Goal: Check status: Check status

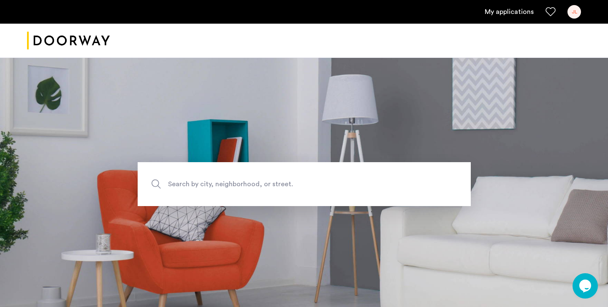
click at [574, 14] on div "JL" at bounding box center [574, 12] width 14 height 14
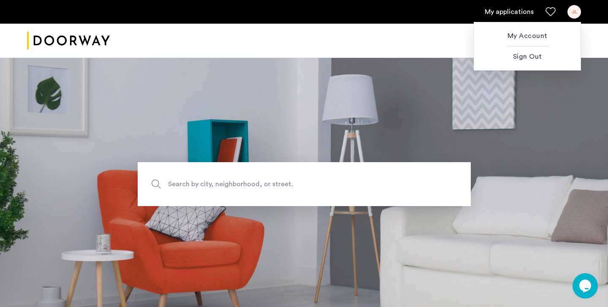
click at [508, 8] on div at bounding box center [304, 153] width 608 height 307
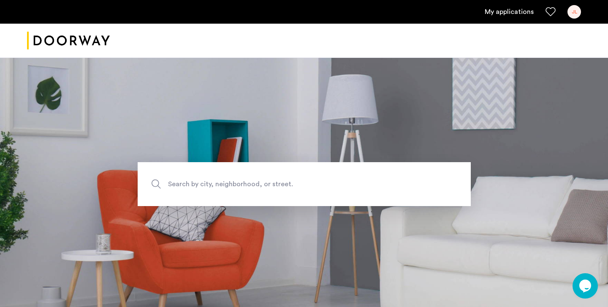
click at [508, 11] on link "My applications" at bounding box center [509, 12] width 49 height 10
click at [509, 12] on link "My applications" at bounding box center [509, 12] width 49 height 10
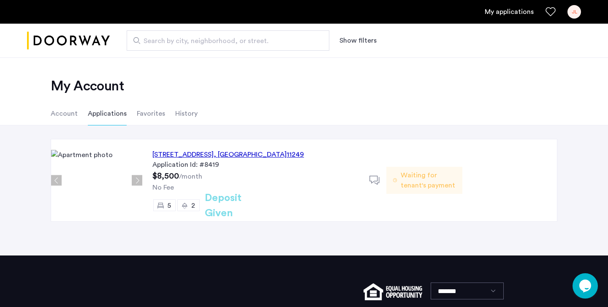
click at [278, 152] on span ", [GEOGRAPHIC_DATA]" at bounding box center [250, 154] width 73 height 7
click at [419, 182] on span "Waiting for tenant's payment" at bounding box center [428, 180] width 55 height 20
click at [228, 207] on h2 "Deposit Given" at bounding box center [238, 205] width 67 height 30
click at [192, 171] on div "95 South 2nd Street, Unit 1L, Brooklyn , NY 11249 Application Id: #8419 $8,500 …" at bounding box center [255, 180] width 227 height 82
click at [216, 169] on div "Application Id: #8419" at bounding box center [255, 165] width 207 height 10
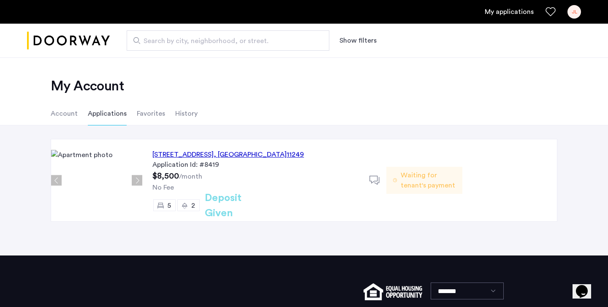
click at [221, 152] on div "95 South 2nd Street, Unit 1L, Brooklyn , NY 11249" at bounding box center [228, 154] width 152 height 10
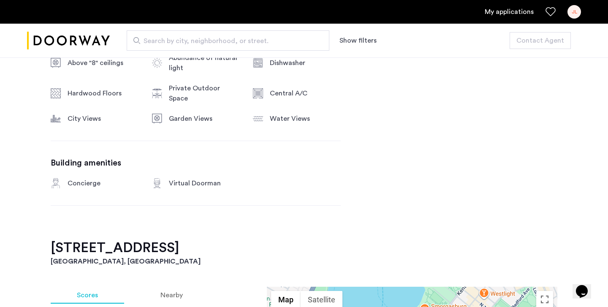
scroll to position [564, 0]
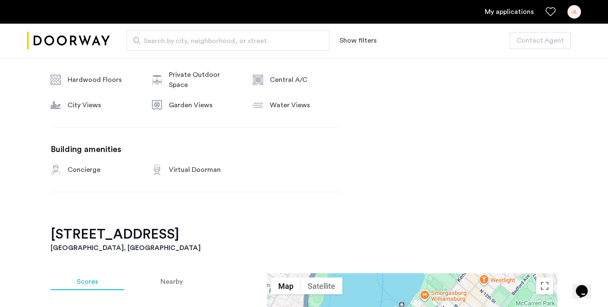
click at [510, 14] on link "My applications" at bounding box center [509, 12] width 49 height 10
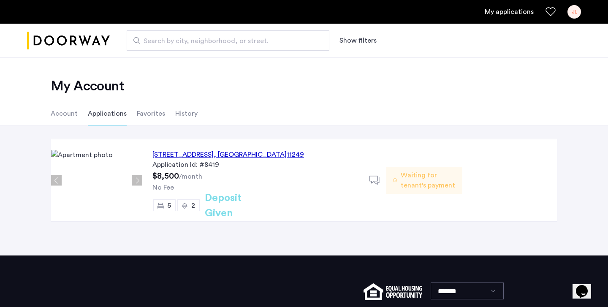
click at [74, 117] on li "Account" at bounding box center [64, 114] width 27 height 24
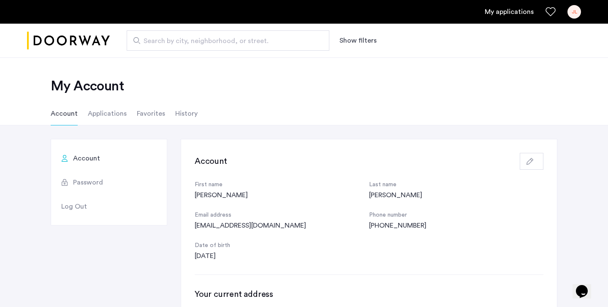
click at [94, 115] on li "Applications" at bounding box center [107, 114] width 39 height 24
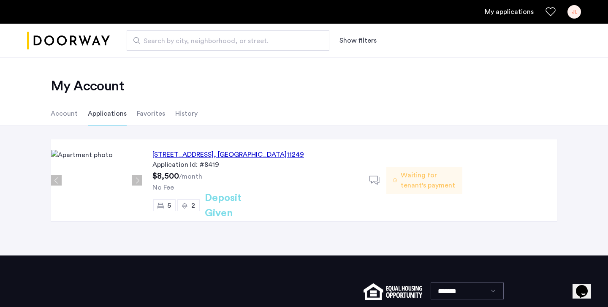
click at [399, 181] on div "Waiting for tenant's payment" at bounding box center [424, 180] width 76 height 27
click at [216, 210] on h2 "Deposit Given" at bounding box center [238, 205] width 67 height 30
click at [192, 210] on div "2" at bounding box center [193, 205] width 4 height 10
click at [249, 177] on div "95 South 2nd Street, Unit 1L, Brooklyn , NY 11249 Application Id: #8419 $8,500 …" at bounding box center [255, 180] width 227 height 82
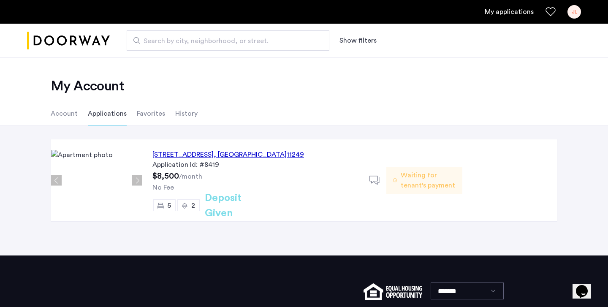
click at [371, 186] on div at bounding box center [377, 180] width 17 height 17
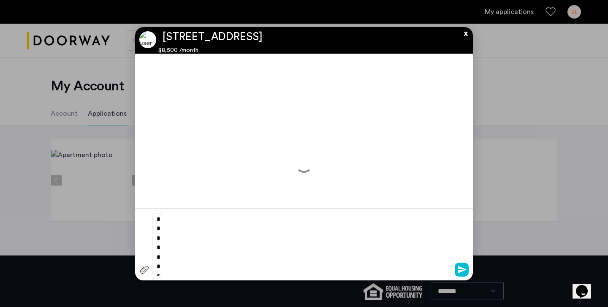
click at [371, 179] on div at bounding box center [304, 156] width 338 height 205
click at [466, 36] on button "x" at bounding box center [463, 31] width 13 height 9
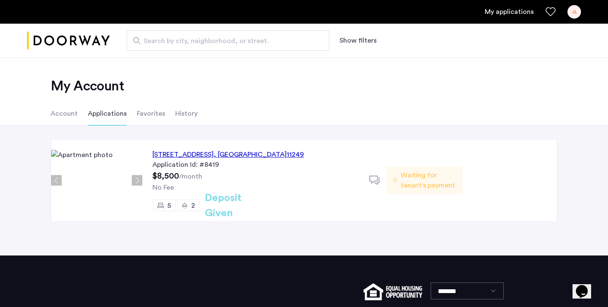
click at [412, 195] on div "Waiting for tenant's payment" at bounding box center [424, 180] width 76 height 82
click at [445, 171] on span "Waiting for tenant's payment" at bounding box center [428, 180] width 55 height 20
click at [440, 173] on span "Waiting for tenant's payment" at bounding box center [428, 180] width 55 height 20
click at [274, 194] on div "95 South 2nd Street, Unit 1L, Brooklyn , NY 11249 Application Id: #8419 $8,500 …" at bounding box center [255, 180] width 227 height 82
click at [260, 205] on h2 "Deposit Given" at bounding box center [238, 205] width 67 height 30
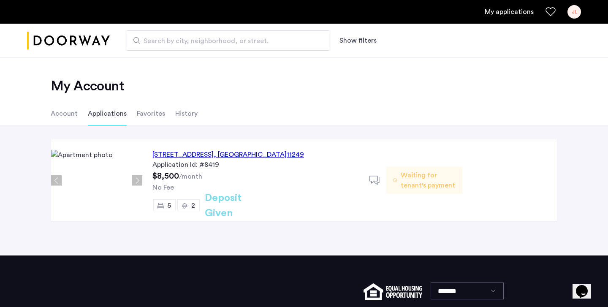
click at [104, 191] on img at bounding box center [96, 180] width 91 height 61
click at [97, 131] on div "95 South 2nd Street, Unit 1L, Brooklyn , NY 11249 Application Id: #8419 $8,500 …" at bounding box center [304, 190] width 608 height 130
click at [424, 187] on span "Waiting for tenant's payment" at bounding box center [428, 180] width 55 height 20
click at [336, 200] on div "5 2 Deposit Given" at bounding box center [255, 205] width 207 height 12
click at [268, 203] on h2 "Deposit Given" at bounding box center [238, 205] width 67 height 30
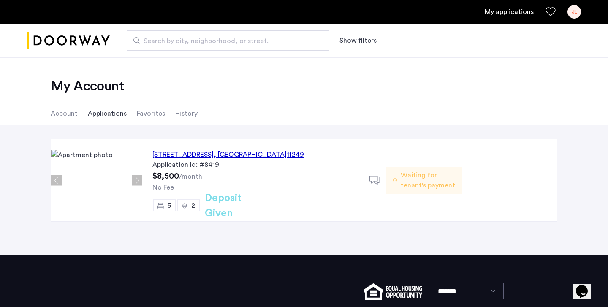
click at [287, 180] on div "95 South 2nd Street, Unit 1L, Brooklyn , NY 11249 Application Id: #8419 $8,500 …" at bounding box center [255, 180] width 227 height 82
click at [268, 136] on div "95 South 2nd Street, Unit 1L, Brooklyn , NY 11249 Application Id: #8419 $8,500 …" at bounding box center [304, 190] width 608 height 130
click at [258, 138] on div "95 South 2nd Street, Unit 1L, Brooklyn , NY 11249 Application Id: #8419 $8,500 …" at bounding box center [304, 190] width 608 height 130
click at [257, 141] on div "95 South 2nd Street, Unit 1L, Brooklyn , NY 11249 Application Id: #8419 $8,500 …" at bounding box center [255, 180] width 227 height 82
click at [254, 142] on div "95 South 2nd Street, Unit 1L, Brooklyn , NY 11249 Application Id: #8419 $8,500 …" at bounding box center [255, 180] width 227 height 82
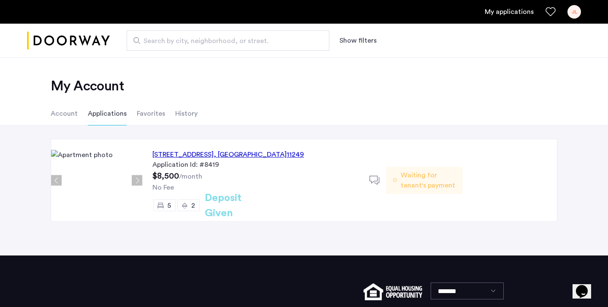
click at [118, 151] on img at bounding box center [96, 180] width 91 height 61
click at [250, 171] on div "95 South 2nd Street, Unit 1L, Brooklyn , NY 11249 Application Id: #8419 $8,500 …" at bounding box center [255, 180] width 227 height 82
